Goal: Information Seeking & Learning: Learn about a topic

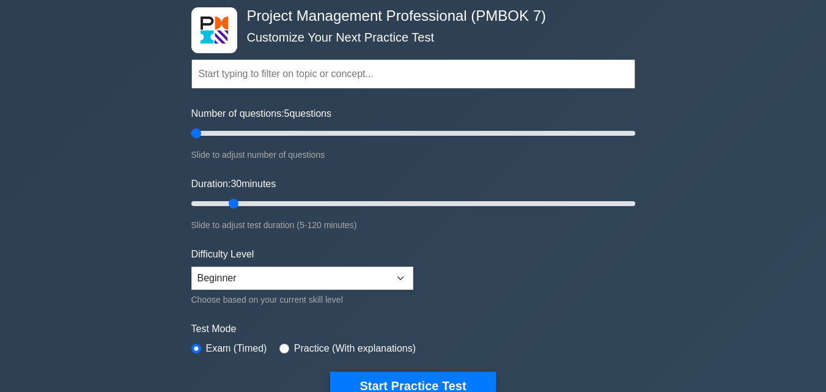
drag, startPoint x: 207, startPoint y: 133, endPoint x: 198, endPoint y: 136, distance: 9.7
type input "5"
click at [198, 136] on input "Number of questions: 5 questions" at bounding box center [413, 133] width 444 height 15
drag, startPoint x: 234, startPoint y: 208, endPoint x: 205, endPoint y: 210, distance: 29.5
type input "5"
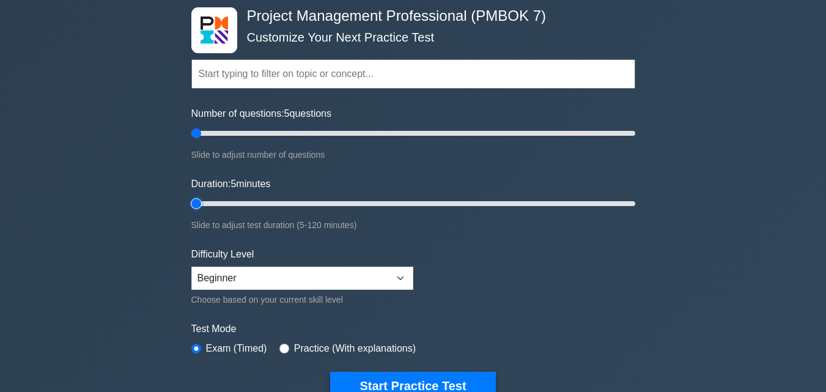
click at [205, 210] on input "Duration: 5 minutes" at bounding box center [413, 203] width 444 height 15
click at [442, 382] on button "Start Practice Test" at bounding box center [412, 386] width 165 height 28
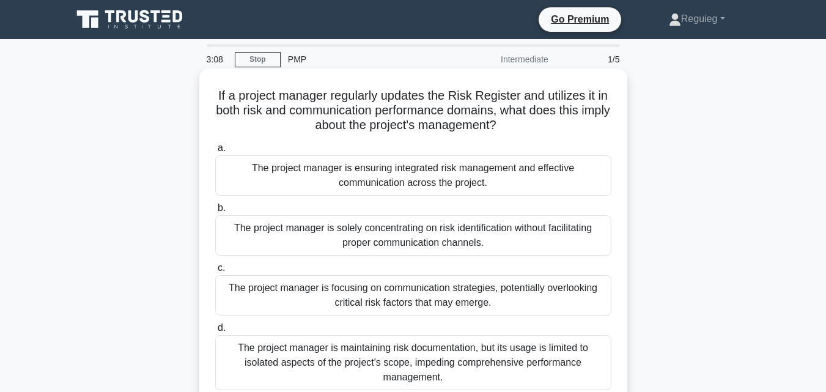
click at [346, 178] on div "The project manager is ensuring integrated risk management and effective commun…" at bounding box center [413, 175] width 396 height 40
click at [215, 152] on input "a. The project manager is ensuring integrated risk management and effective com…" at bounding box center [215, 148] width 0 height 8
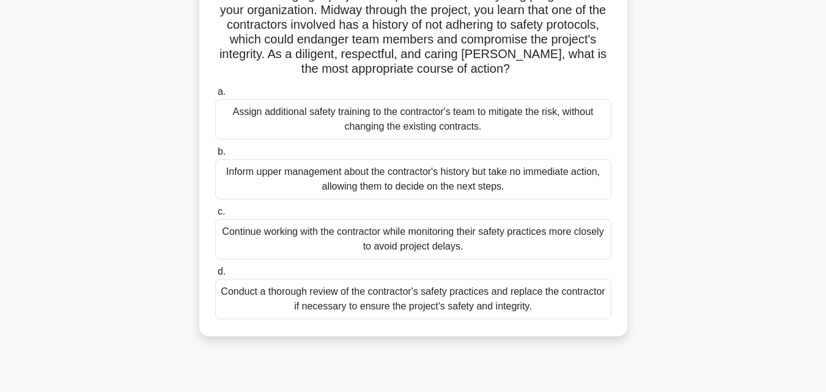
scroll to position [122, 0]
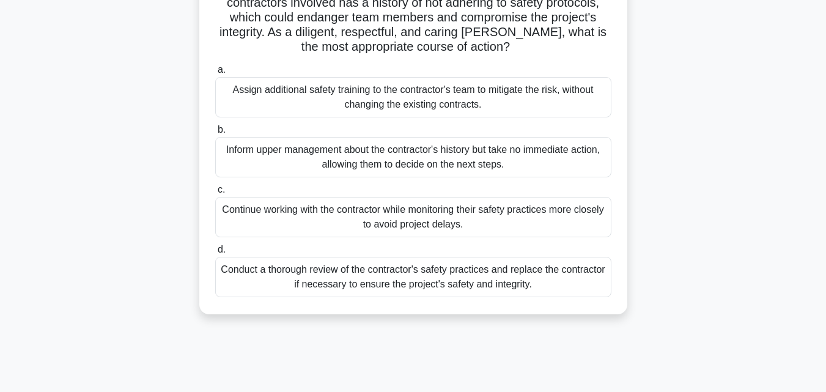
click at [380, 165] on div "Inform upper management about the contractor's history but take no immediate ac…" at bounding box center [413, 157] width 396 height 40
click at [215, 134] on input "b. Inform upper management about the contractor's history but take no immediate…" at bounding box center [215, 130] width 0 height 8
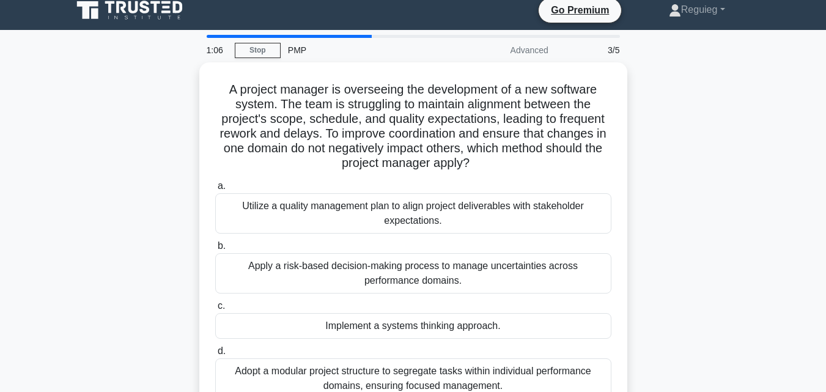
scroll to position [0, 0]
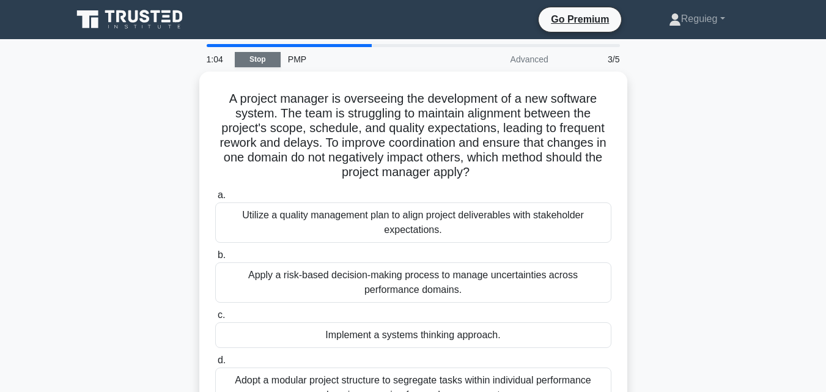
click at [259, 56] on link "Stop" at bounding box center [258, 59] width 46 height 15
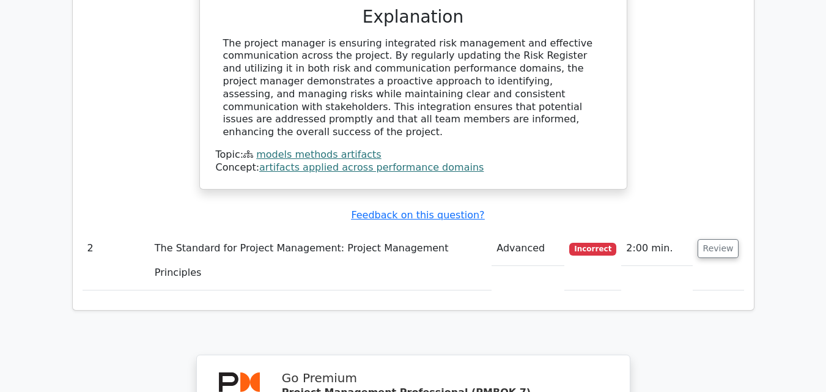
scroll to position [1345, 0]
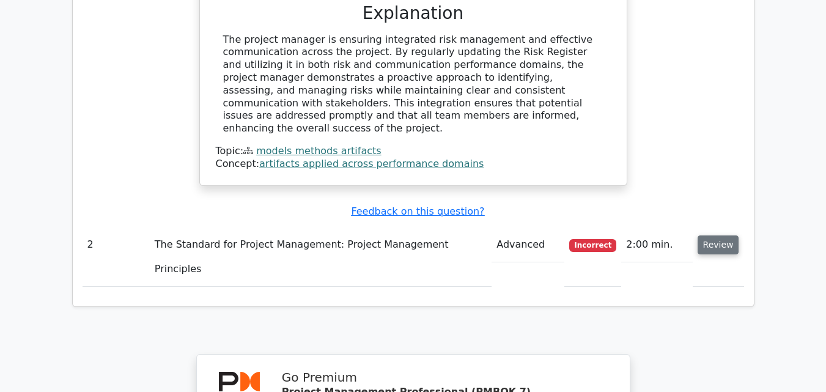
click at [717, 235] on button "Review" at bounding box center [719, 244] width 42 height 19
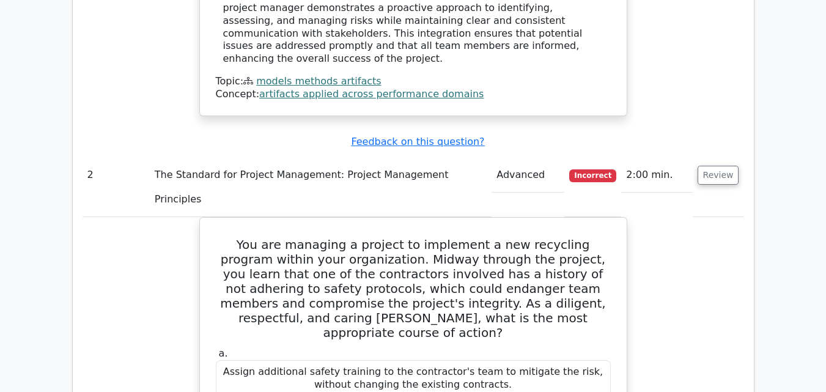
scroll to position [1529, 0]
